Goal: Feedback & Contribution: Leave review/rating

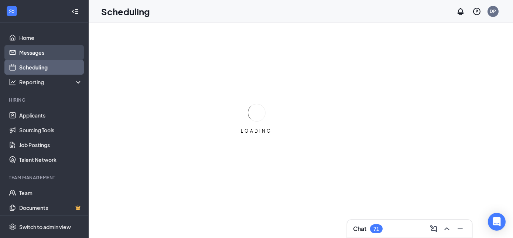
click at [43, 56] on link "Messages" at bounding box center [50, 52] width 63 height 15
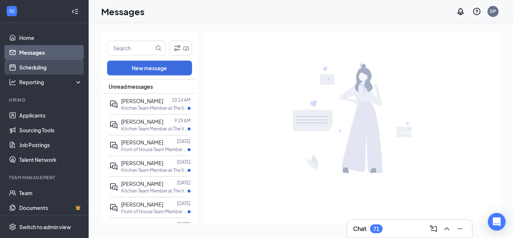
click at [24, 68] on link "Scheduling" at bounding box center [50, 67] width 63 height 15
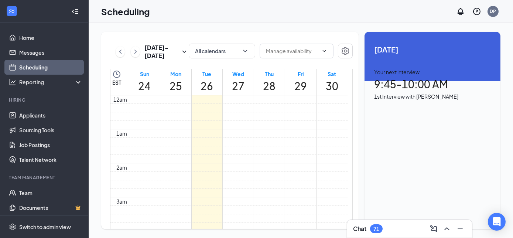
scroll to position [363, 0]
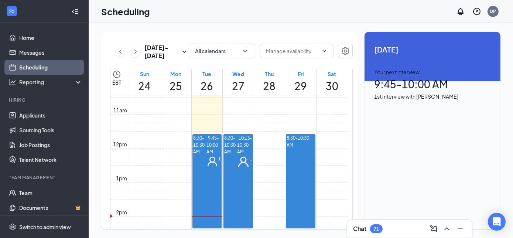
click at [432, 92] on h1 "9:45 - 10:00 AM" at bounding box center [432, 84] width 117 height 16
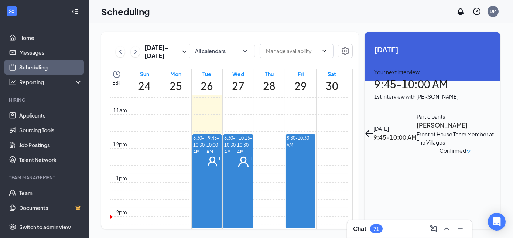
click at [417, 120] on h3 "[PERSON_NAME]" at bounding box center [456, 125] width 78 height 10
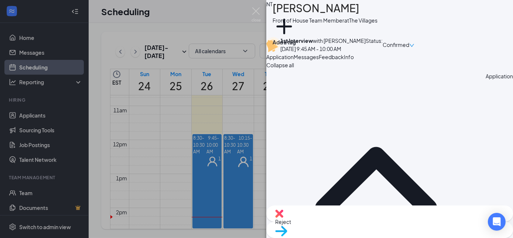
click at [344, 60] on span "Feedback" at bounding box center [331, 57] width 25 height 7
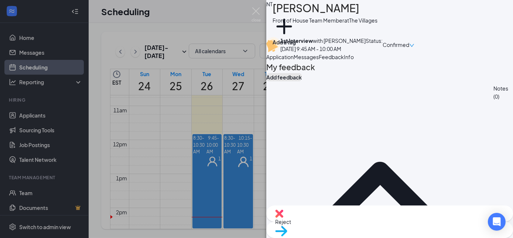
click at [302, 81] on button "Add feedback" at bounding box center [283, 77] width 35 height 8
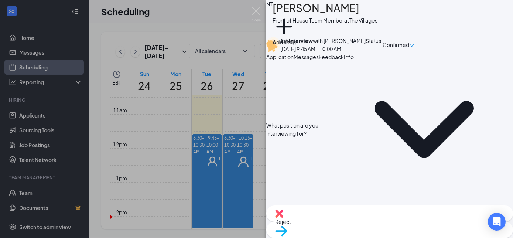
scroll to position [111, 0]
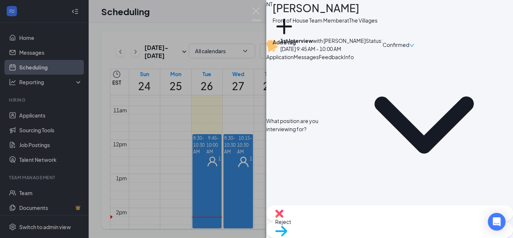
click at [430, 214] on textarea at bounding box center [389, 232] width 247 height 36
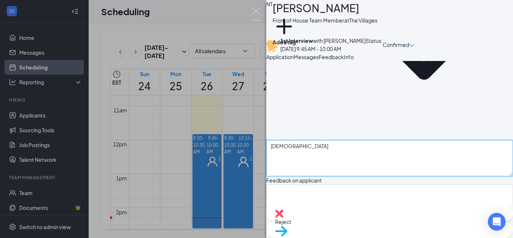
scroll to position [192, 0]
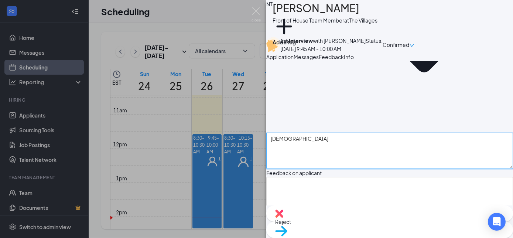
type textarea "[DEMOGRAPHIC_DATA]"
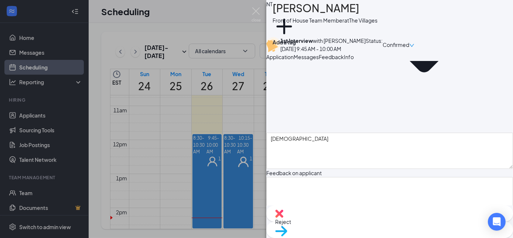
click at [431, 221] on textarea at bounding box center [389, 239] width 247 height 36
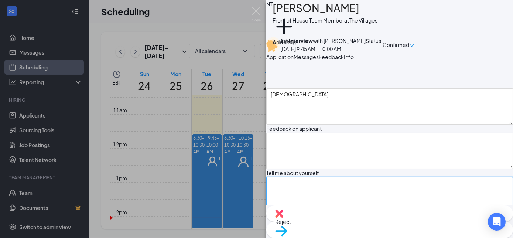
scroll to position [237, 0]
click at [421, 221] on textarea at bounding box center [389, 239] width 247 height 36
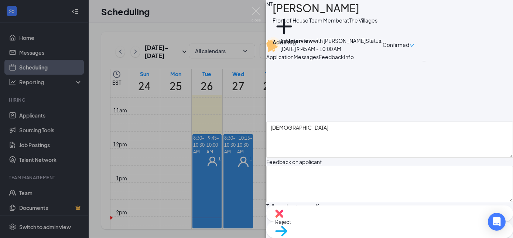
type textarea "[DEMOGRAPHIC_DATA]"
click at [316, 210] on textarea at bounding box center [389, 228] width 247 height 36
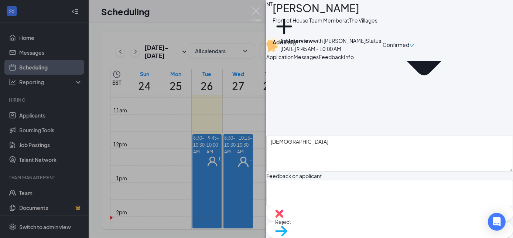
scroll to position [185, 0]
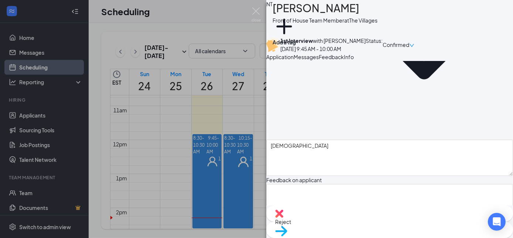
type textarea "Graduated from high school already, loves to keep busy, and more "mature then m…"
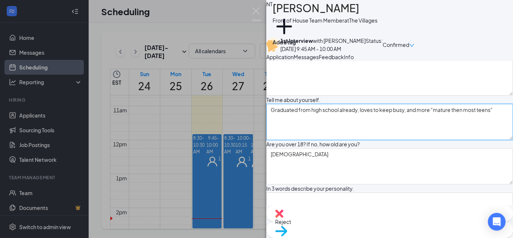
scroll to position [332, 0]
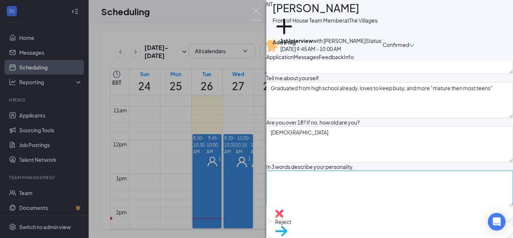
click at [445, 171] on textarea at bounding box center [389, 189] width 247 height 36
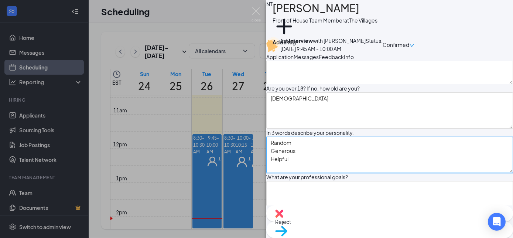
scroll to position [366, 0]
type textarea "Random Generous Helpful"
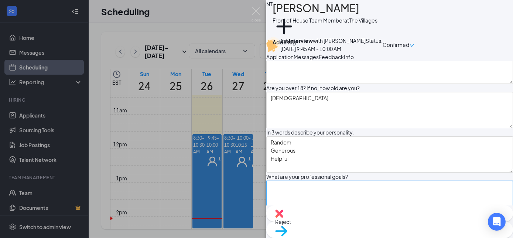
click at [447, 181] on textarea at bounding box center [389, 199] width 247 height 36
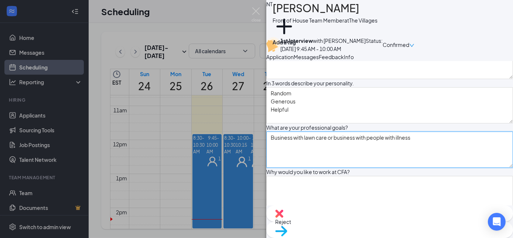
scroll to position [416, 0]
type textarea "Business with lawn care or business with people with illness"
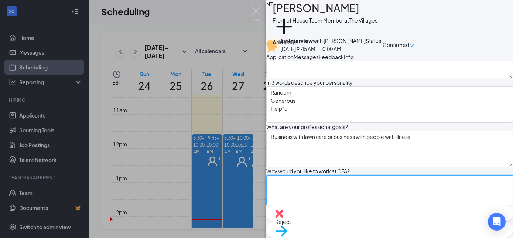
click at [445, 175] on textarea at bounding box center [389, 193] width 247 height 36
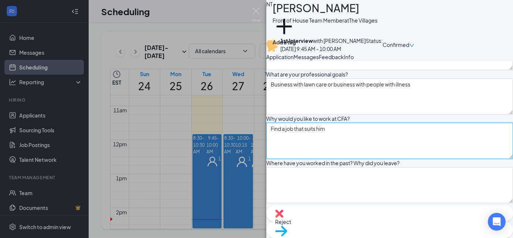
scroll to position [473, 0]
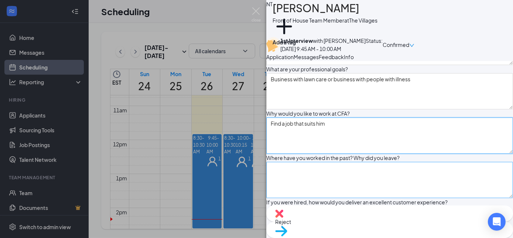
type textarea "Find a job that suits him"
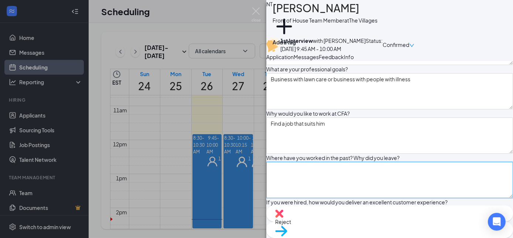
click at [430, 162] on textarea at bounding box center [389, 180] width 247 height 36
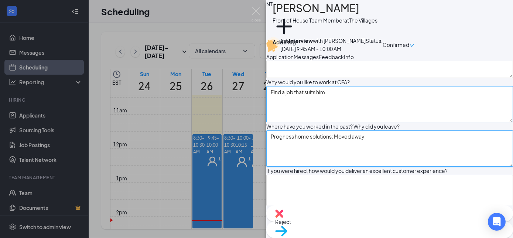
scroll to position [507, 0]
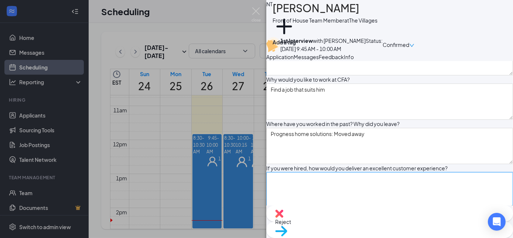
click at [438, 173] on textarea at bounding box center [389, 190] width 247 height 36
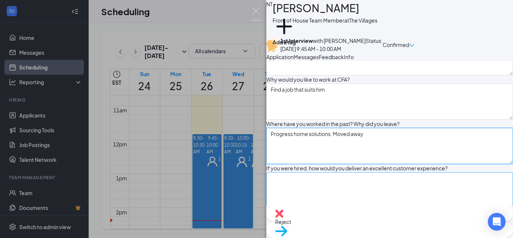
type textarea "Progress home solutions: Moved away"
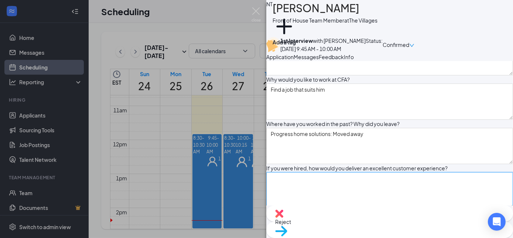
click at [334, 172] on textarea at bounding box center [389, 190] width 247 height 36
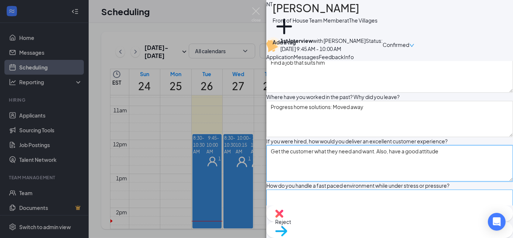
type textarea "Get the customer what they need and want. Also, have a good attitude"
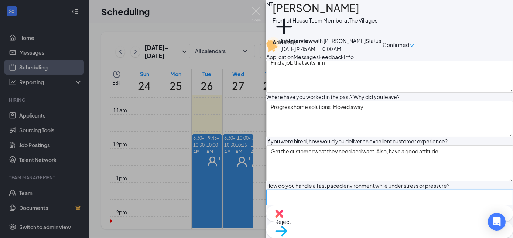
click at [448, 197] on textarea at bounding box center [389, 208] width 247 height 36
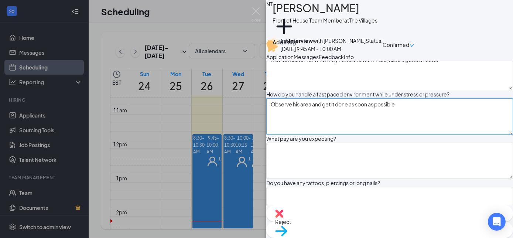
scroll to position [627, 0]
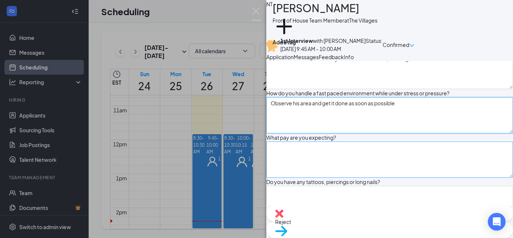
type textarea "Observe his area and get it done as soon as possible"
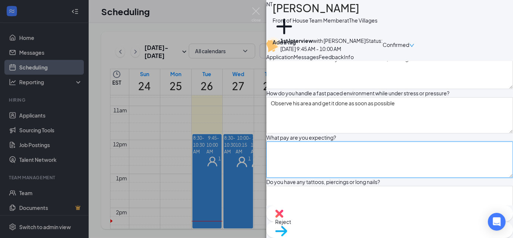
click at [429, 162] on textarea at bounding box center [389, 160] width 247 height 36
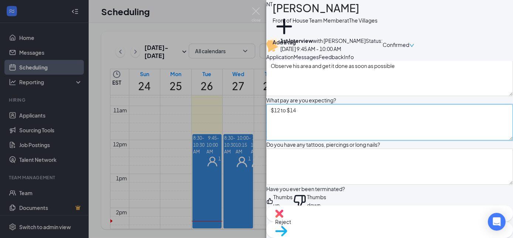
scroll to position [665, 0]
type textarea "$12 to $14"
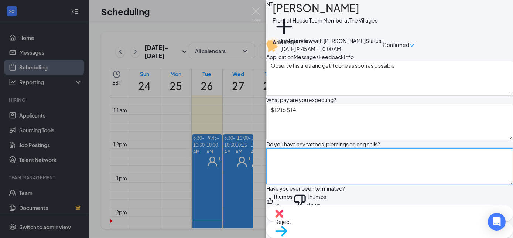
click at [444, 178] on textarea at bounding box center [389, 166] width 247 height 36
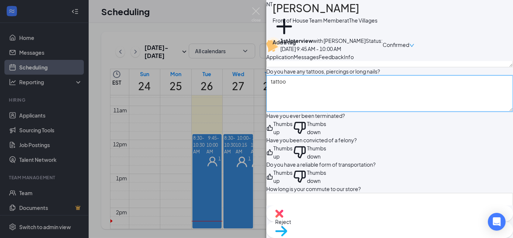
scroll to position [738, 0]
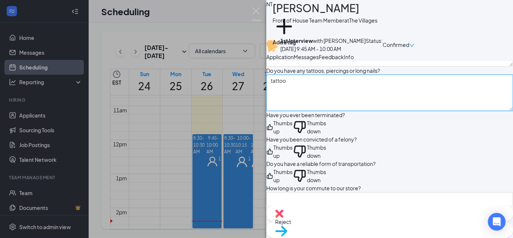
type textarea "tattoo"
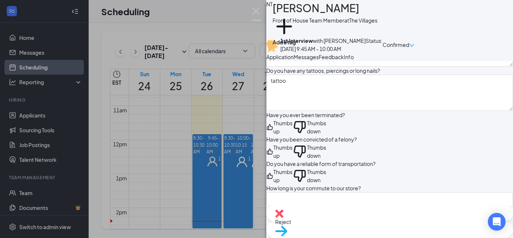
click at [326, 135] on div "Thumbs down" at bounding box center [316, 127] width 19 height 16
click at [326, 160] on div "Thumbs down" at bounding box center [316, 151] width 19 height 16
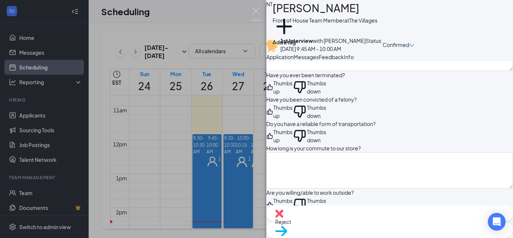
scroll to position [780, 0]
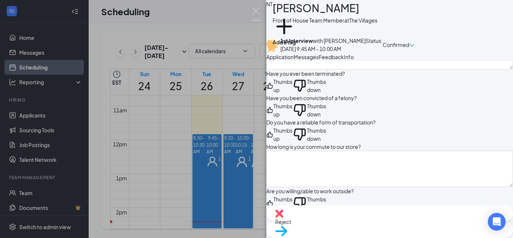
click at [293, 143] on div "Thumbs up" at bounding box center [283, 134] width 19 height 16
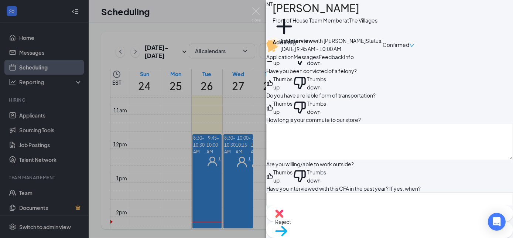
scroll to position [822, 0]
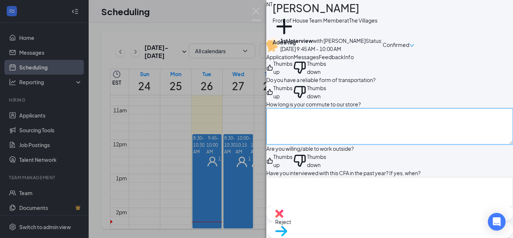
click at [366, 145] on textarea at bounding box center [389, 126] width 247 height 36
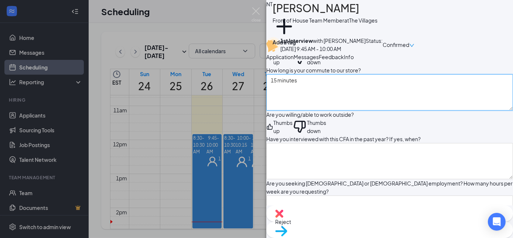
scroll to position [857, 0]
type textarea "15 minutes"
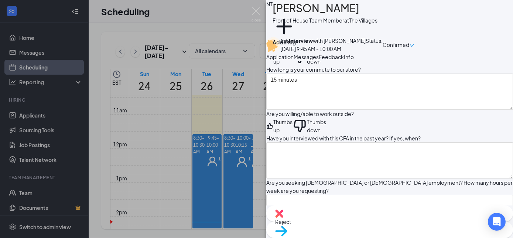
click at [293, 134] on div "Thumbs up" at bounding box center [283, 126] width 19 height 16
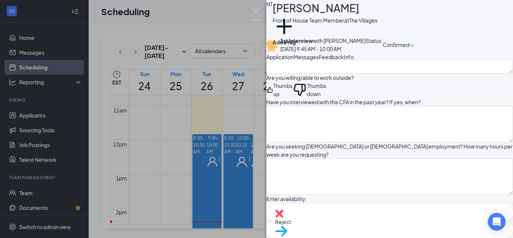
scroll to position [901, 0]
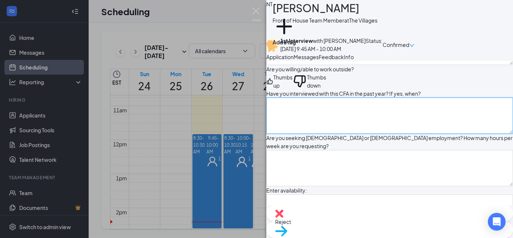
click at [397, 134] on textarea at bounding box center [389, 116] width 247 height 36
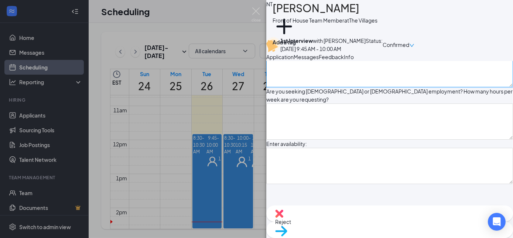
scroll to position [957, 0]
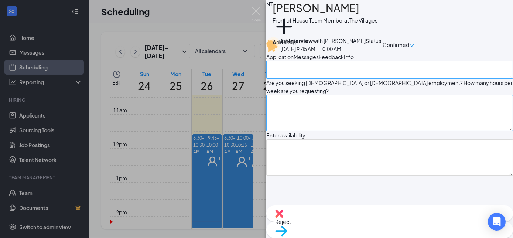
type textarea "no"
click at [441, 131] on textarea at bounding box center [389, 113] width 247 height 36
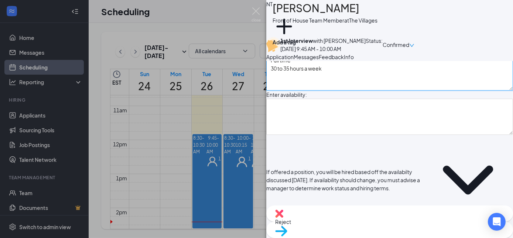
scroll to position [999, 0]
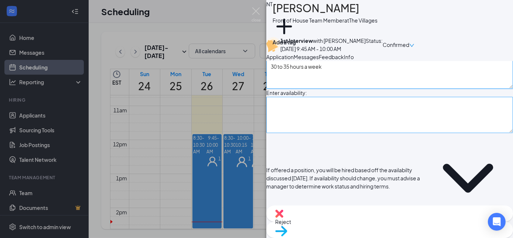
type textarea "Full time 30 to 35 hours a week"
click at [431, 133] on textarea at bounding box center [389, 115] width 247 height 36
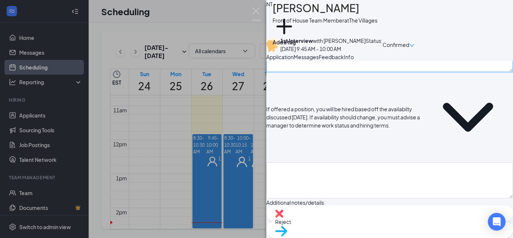
scroll to position [1061, 0]
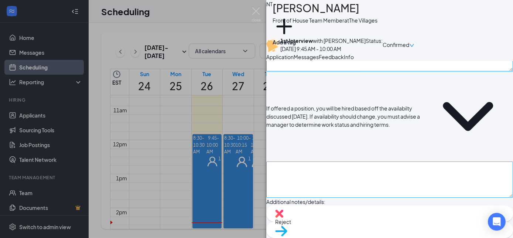
type textarea "[DATE] through [DATE]: open"
click at [434, 187] on textarea at bounding box center [389, 180] width 247 height 36
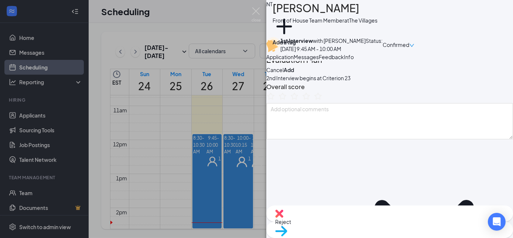
scroll to position [10, 0]
type textarea "yes"
click at [288, 99] on icon "StarBorder" at bounding box center [283, 94] width 10 height 10
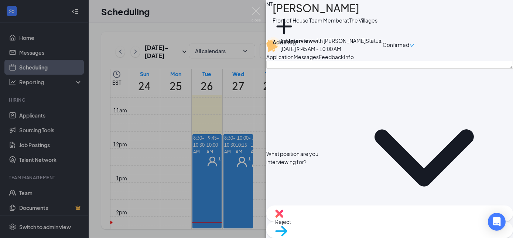
scroll to position [80, 0]
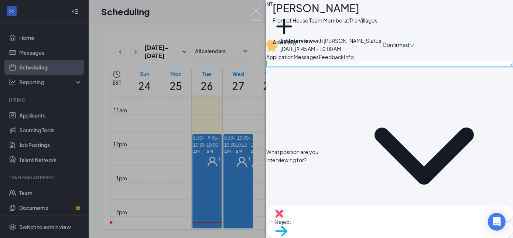
click at [364, 67] on textarea at bounding box center [389, 49] width 247 height 36
click at [426, 67] on textarea "Arrived late: Did call and say he was running late at 930" at bounding box center [389, 49] width 247 height 36
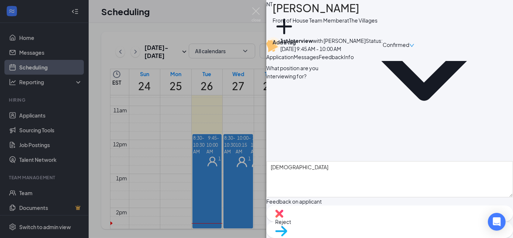
scroll to position [167, 0]
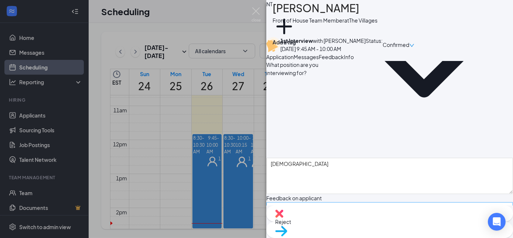
type textarea "Arrived late: Did call and say he was running late at 930am. Dressed casually"
click at [427, 202] on textarea at bounding box center [389, 220] width 247 height 36
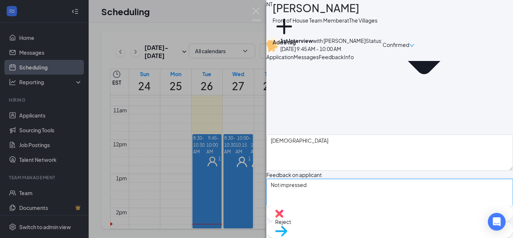
scroll to position [198, 0]
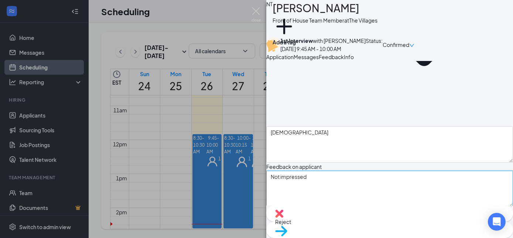
type textarea "Not impressed"
click at [448, 215] on textarea "Graduated from high school already, loves to keep busy, and more "mature then m…" at bounding box center [389, 233] width 247 height 36
click at [423, 215] on textarea "Graduated from high school already, loves to keep busy, and more mature then mo…" at bounding box center [389, 233] width 247 height 36
click at [477, 215] on textarea "Graduated from high school already, loves to keep busy, and "more mature then m…" at bounding box center [389, 233] width 247 height 36
click at [470, 215] on textarea "Graduated from high school already, loves to keep busy, and "more mature then m…" at bounding box center [389, 233] width 247 height 36
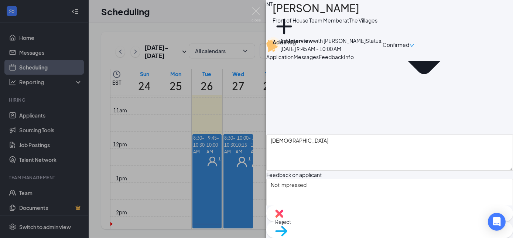
scroll to position [197, 0]
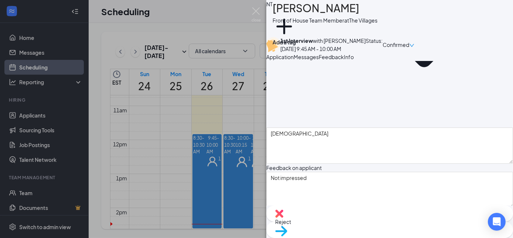
click at [322, 216] on textarea "Graduated from high school already, loves to keep busy, and "more mature than m…" at bounding box center [389, 234] width 247 height 36
click at [306, 216] on textarea "Graduated from high school already, loves to keep busy, and "more mature than m…" at bounding box center [389, 234] width 247 height 36
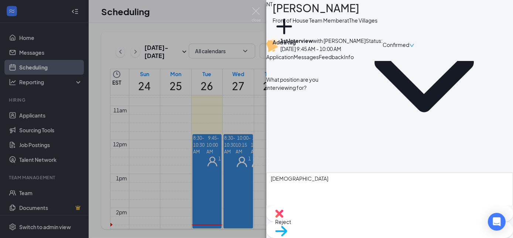
scroll to position [151, 0]
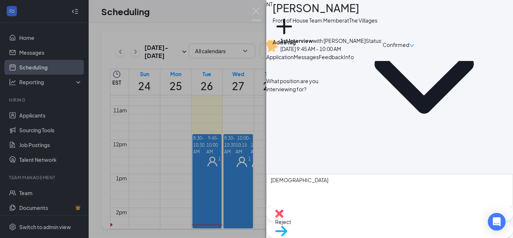
type textarea "Graduated from high school already, loves to keep busy, and "more mature than m…"
click at [338, 218] on textarea "Not impressed" at bounding box center [389, 236] width 247 height 36
type textarea "Not up to [DEMOGRAPHIC_DATA] fil a standards"
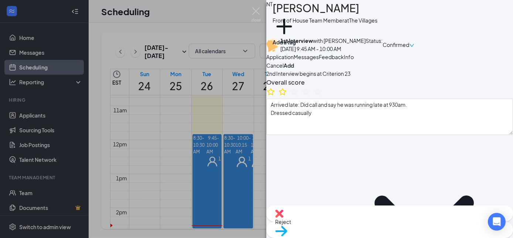
scroll to position [0, 0]
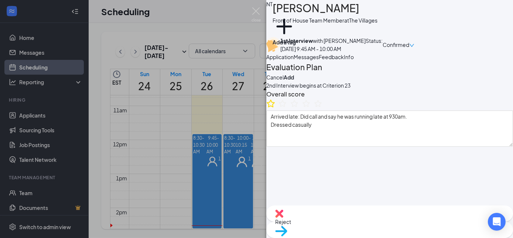
click at [276, 108] on icon "StarBorder" at bounding box center [271, 104] width 10 height 10
click at [294, 81] on button "Add" at bounding box center [289, 77] width 10 height 8
